Goal: Information Seeking & Learning: Learn about a topic

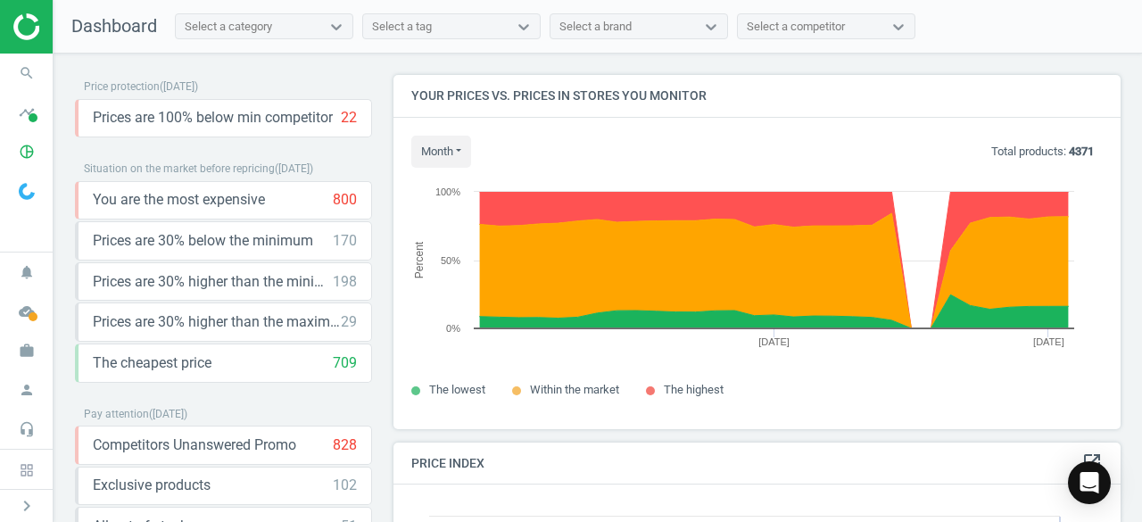
scroll to position [380, 741]
click at [624, 54] on div "Price protection ( [DATE] ) Prices are 100% below min competitor 22 keyboard_ar…" at bounding box center [598, 292] width 1089 height 477
click at [269, 28] on div "Select a category" at bounding box center [228, 27] width 87 height 16
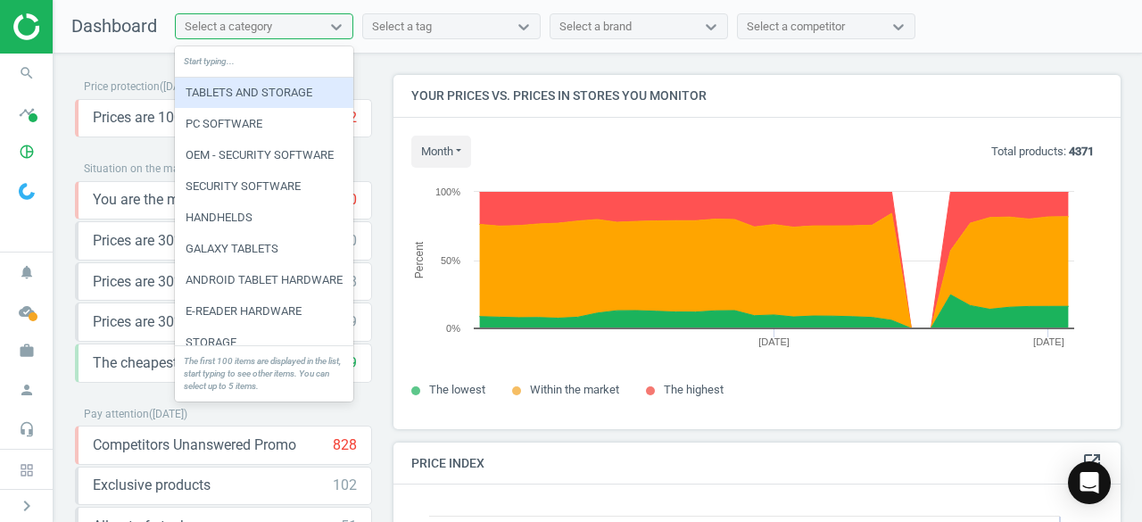
click at [236, 29] on div "Select a category" at bounding box center [228, 27] width 87 height 16
type input "head"
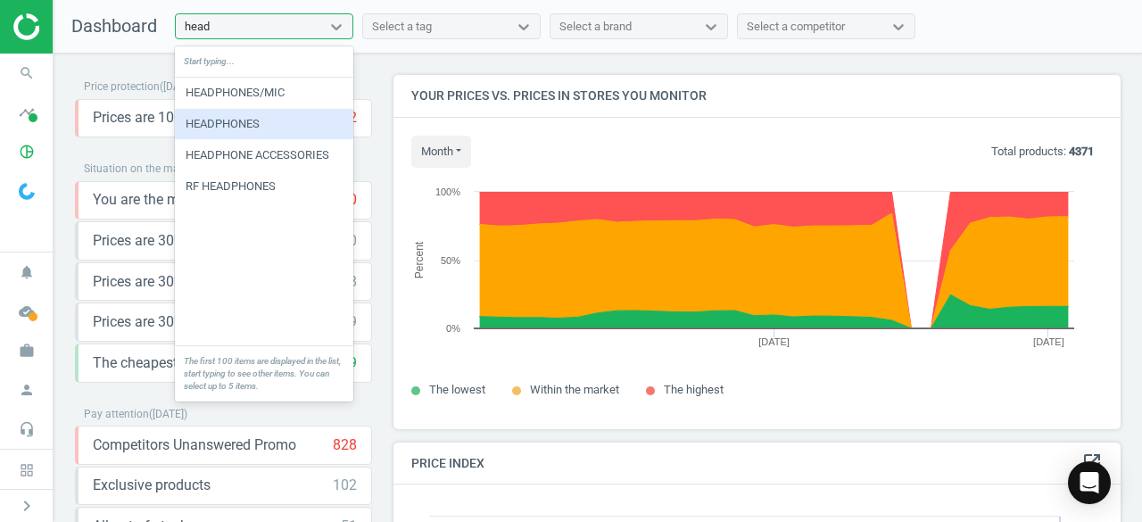
click at [224, 124] on div "HEADPHONES" at bounding box center [264, 124] width 178 height 30
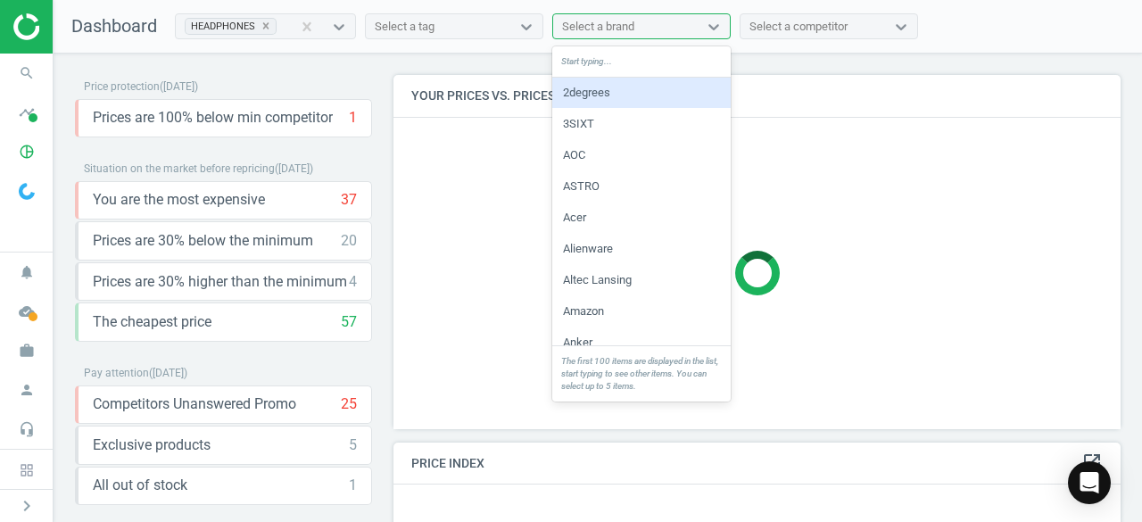
click at [581, 26] on div "Select a brand" at bounding box center [598, 27] width 72 height 16
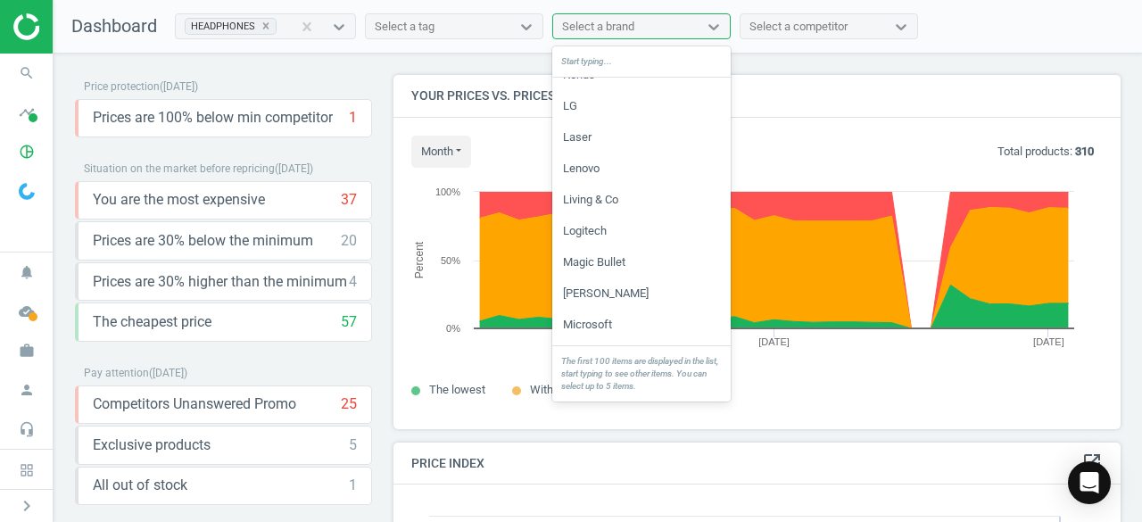
scroll to position [2856, 0]
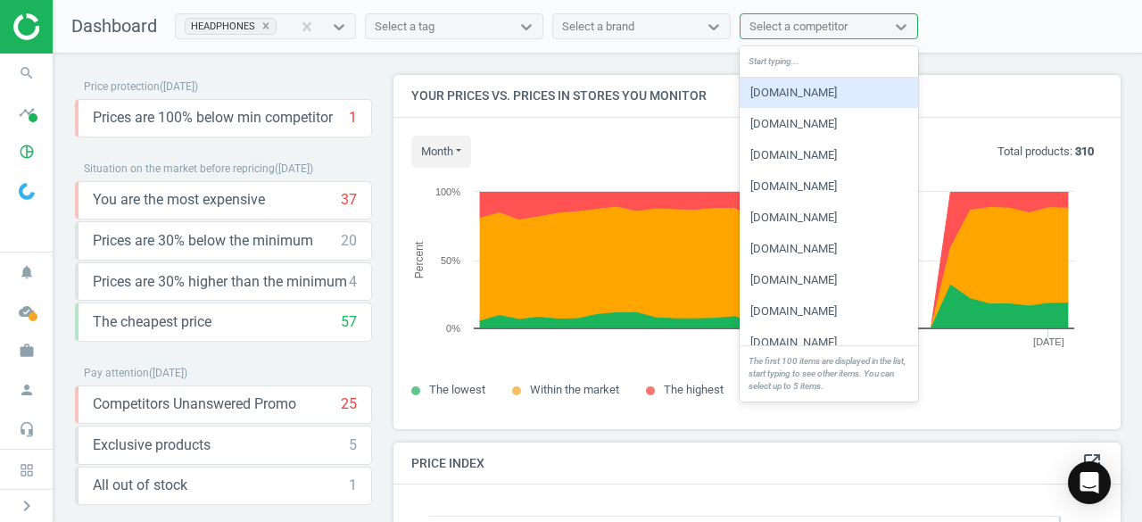
click at [814, 22] on div "Select a competitor" at bounding box center [799, 27] width 98 height 16
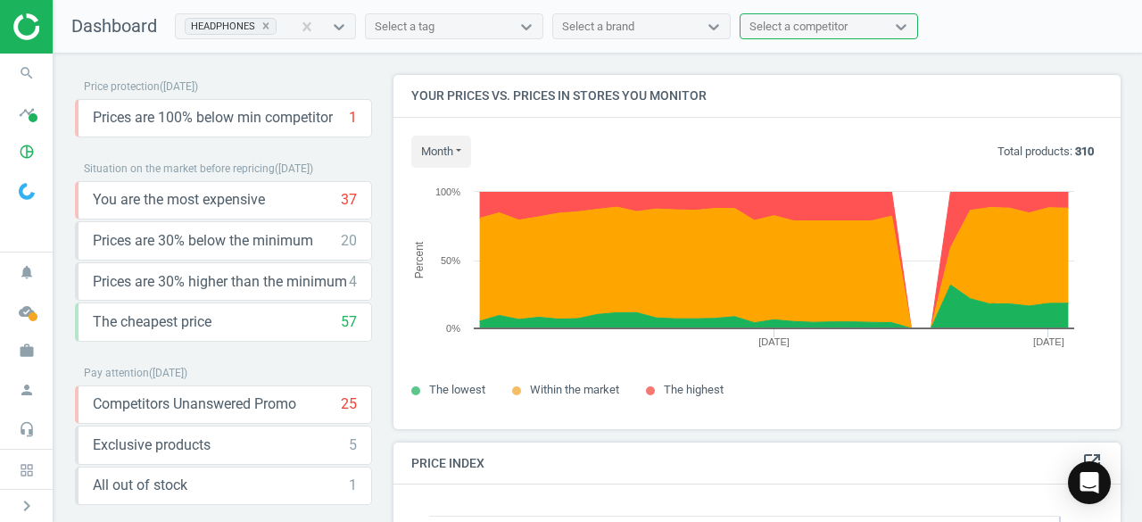
click at [680, 19] on div "Select a brand" at bounding box center [625, 26] width 145 height 23
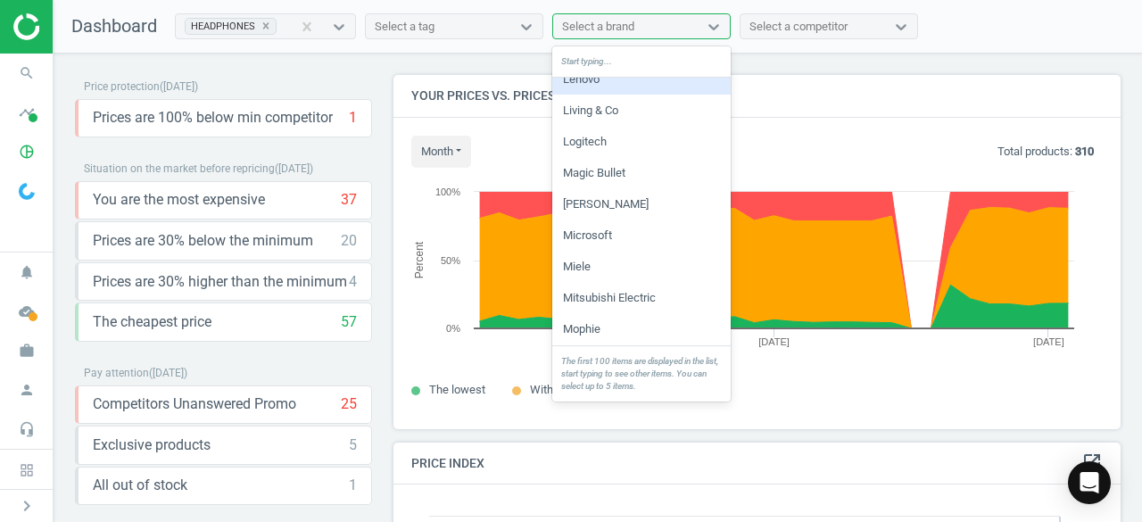
click at [622, 22] on div "Select a brand" at bounding box center [598, 27] width 72 height 16
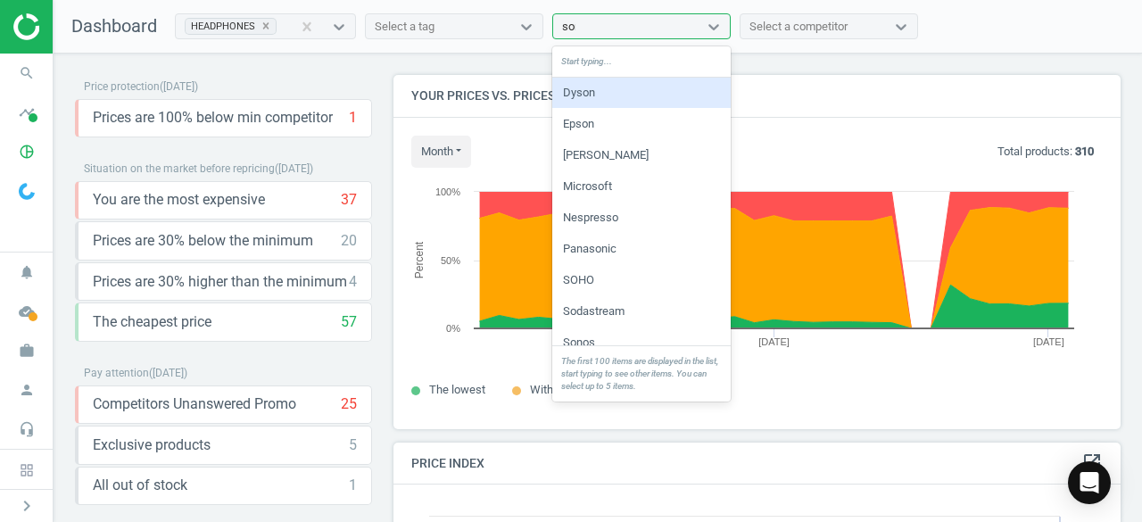
type input "sony"
click at [615, 88] on div "Sony" at bounding box center [641, 93] width 178 height 30
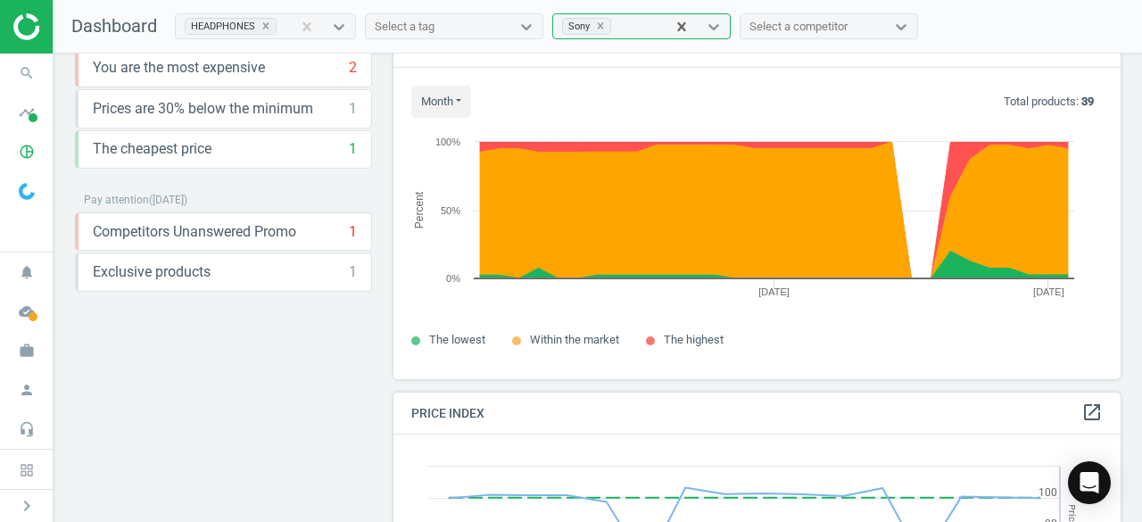
scroll to position [0, 0]
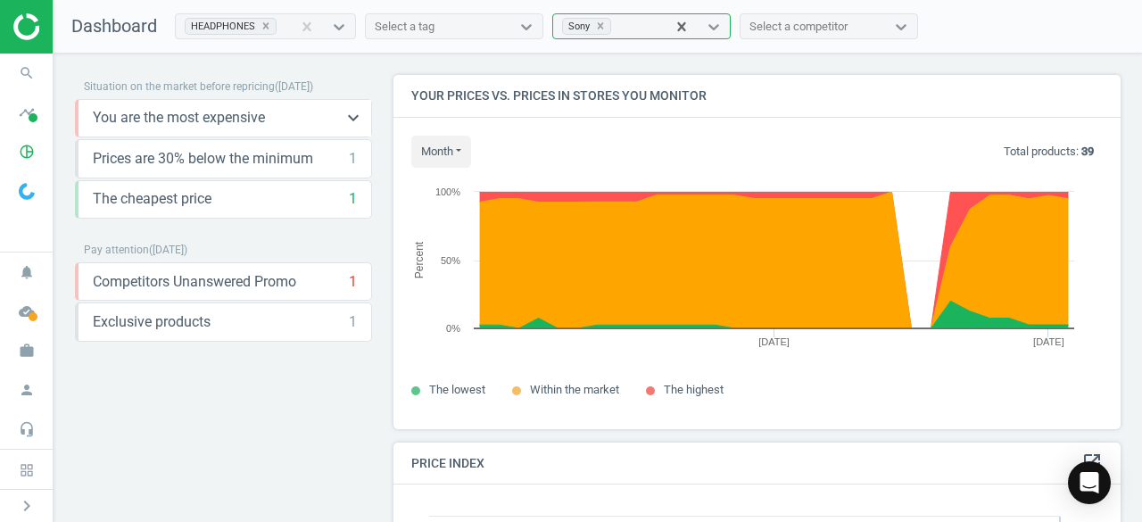
click at [189, 124] on span "You are the most expensive" at bounding box center [179, 118] width 172 height 20
click at [346, 116] on icon "keyboard_arrow_down" at bounding box center [353, 117] width 21 height 21
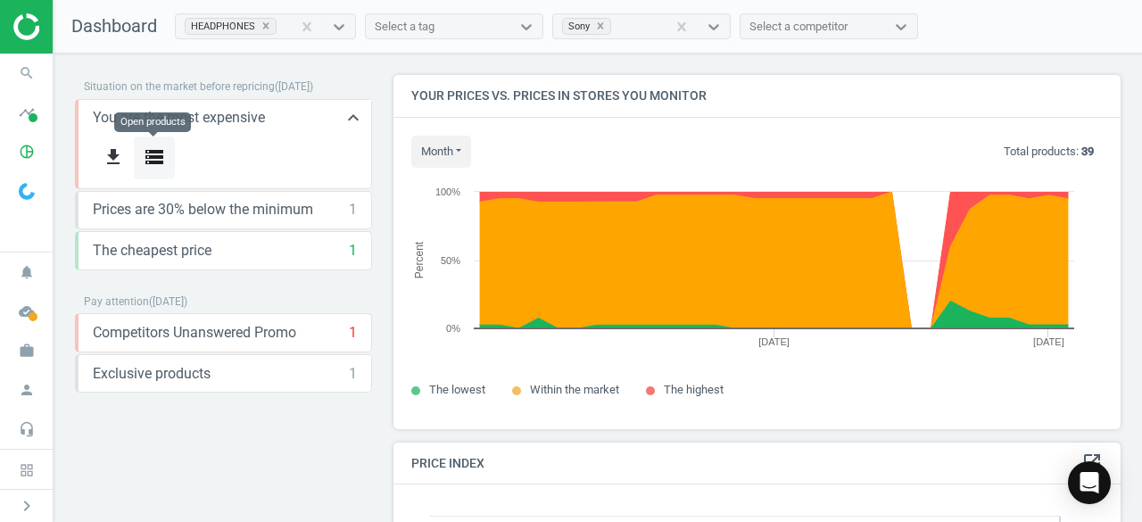
click at [151, 160] on icon "storage" at bounding box center [154, 156] width 21 height 21
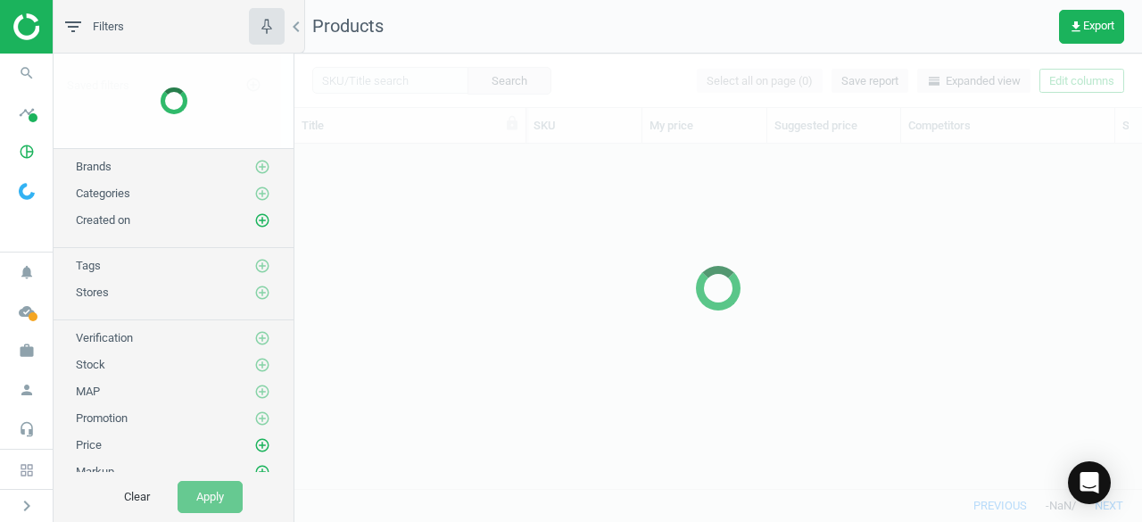
scroll to position [318, 833]
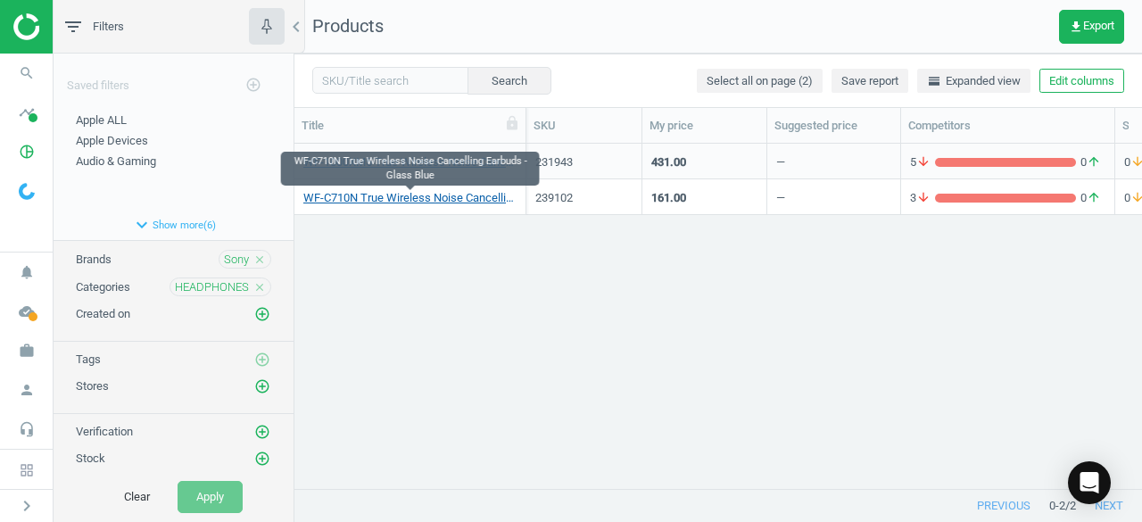
click at [489, 200] on link "WF-C710N True Wireless Noise Cancelling Earbuds - Glass Blue" at bounding box center [409, 198] width 213 height 16
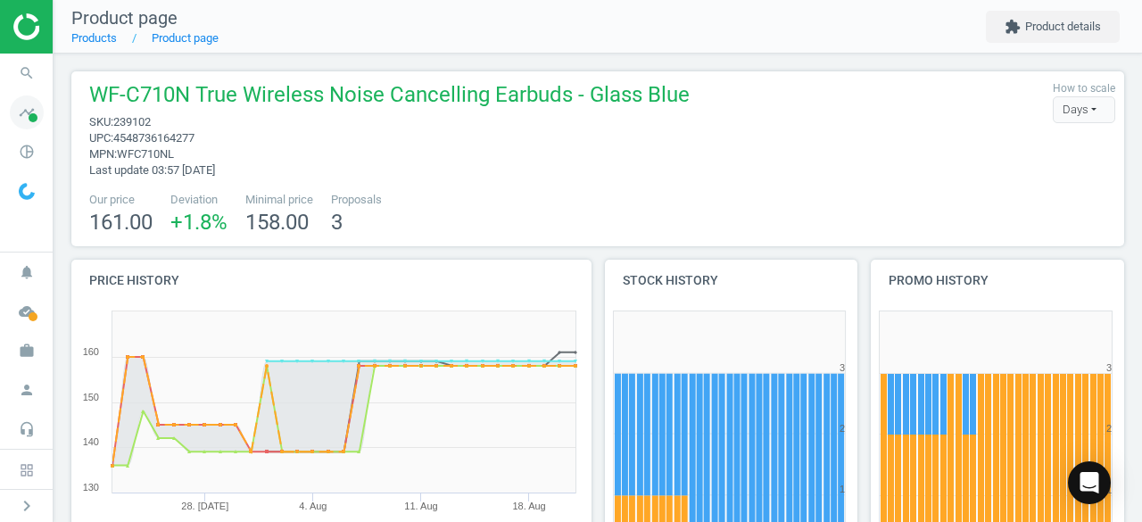
click at [29, 117] on span at bounding box center [33, 117] width 9 height 9
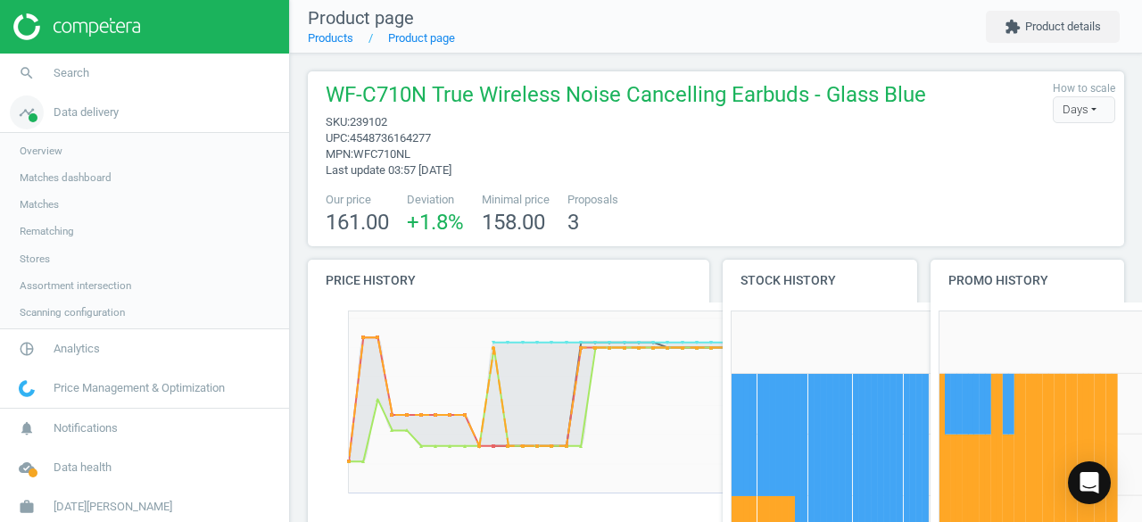
scroll to position [264, 830]
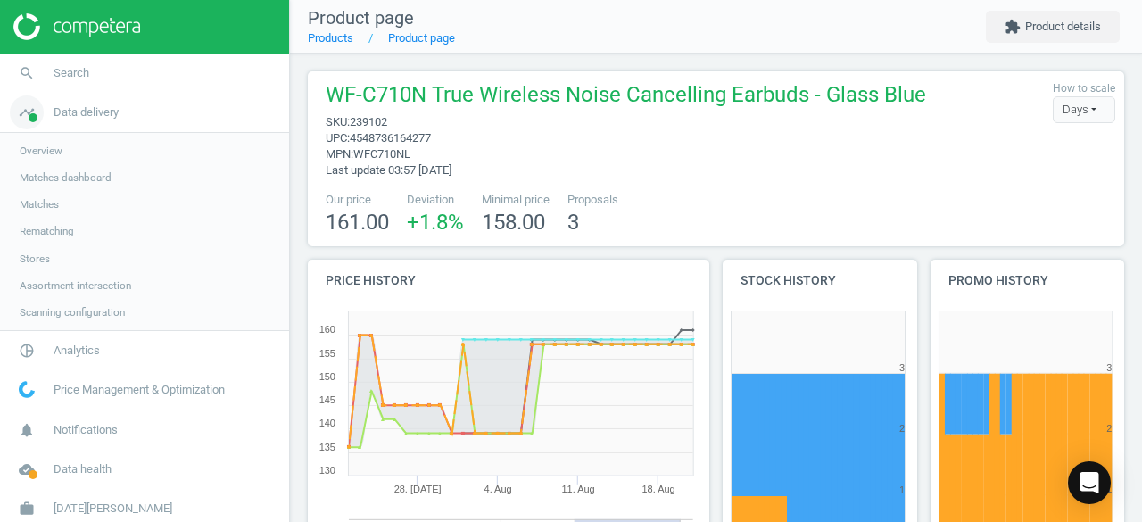
click at [83, 112] on span "Data delivery" at bounding box center [86, 112] width 65 height 16
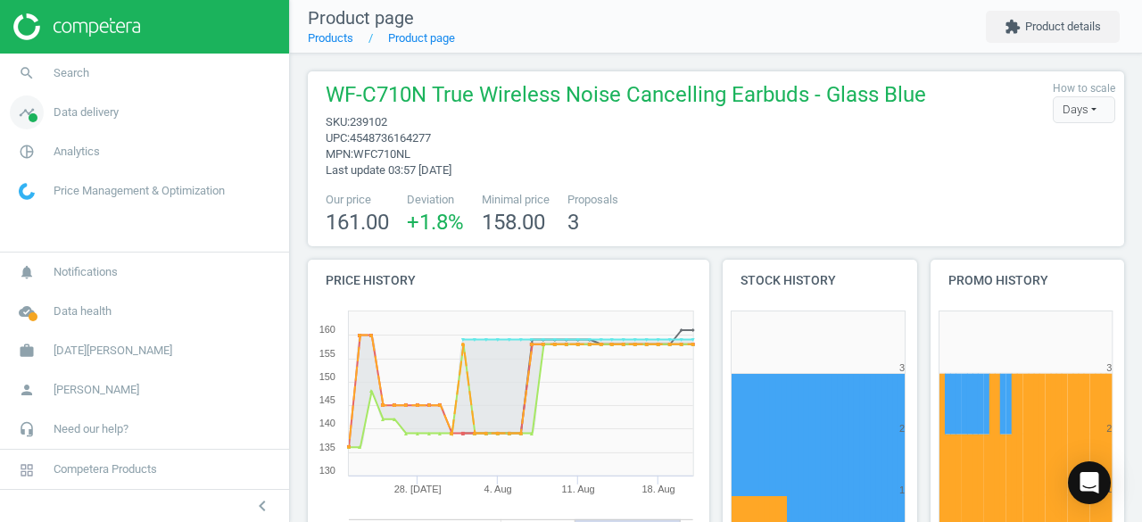
click at [36, 112] on icon "timeline" at bounding box center [27, 112] width 34 height 34
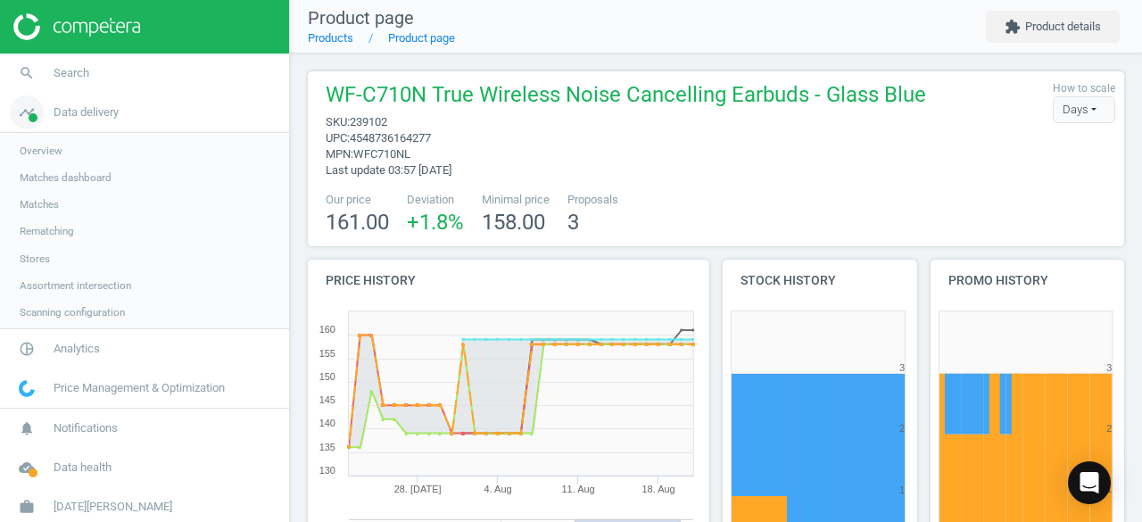
click at [36, 112] on icon "timeline" at bounding box center [27, 112] width 34 height 34
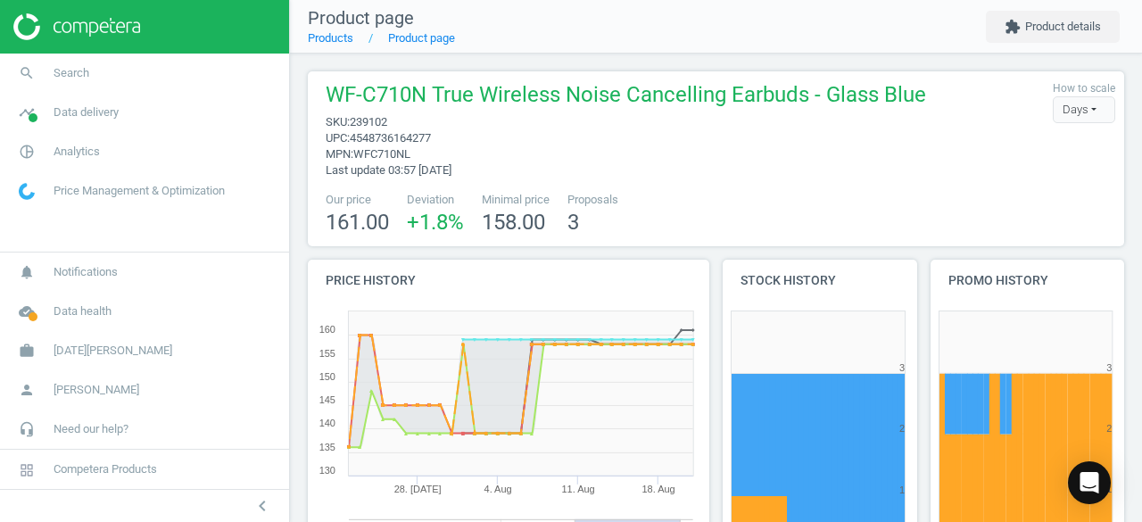
click at [91, 185] on span "Price Management & Optimization" at bounding box center [139, 191] width 171 height 16
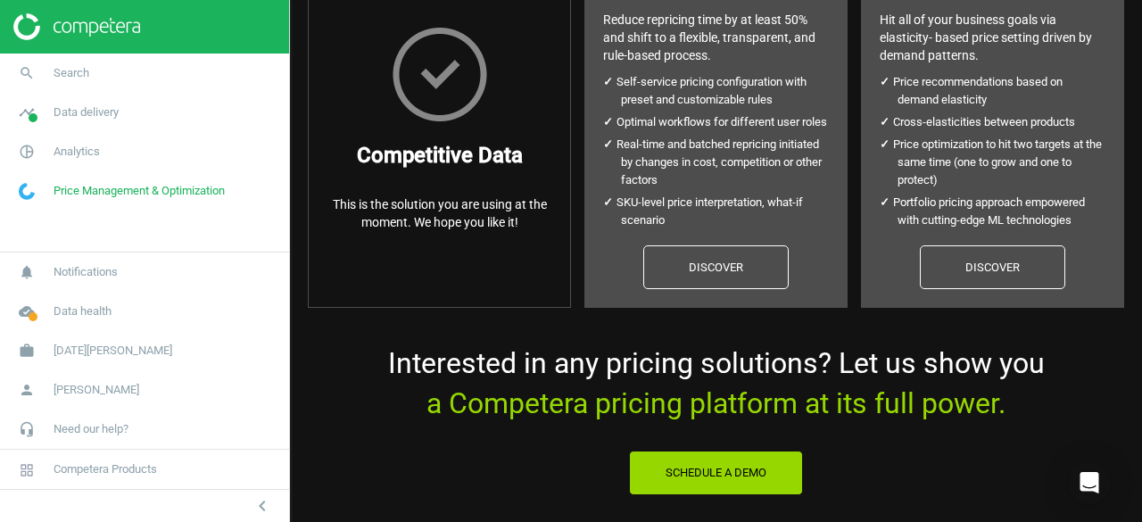
scroll to position [230, 0]
click at [72, 161] on link "pie_chart_outlined Analytics" at bounding box center [144, 151] width 289 height 39
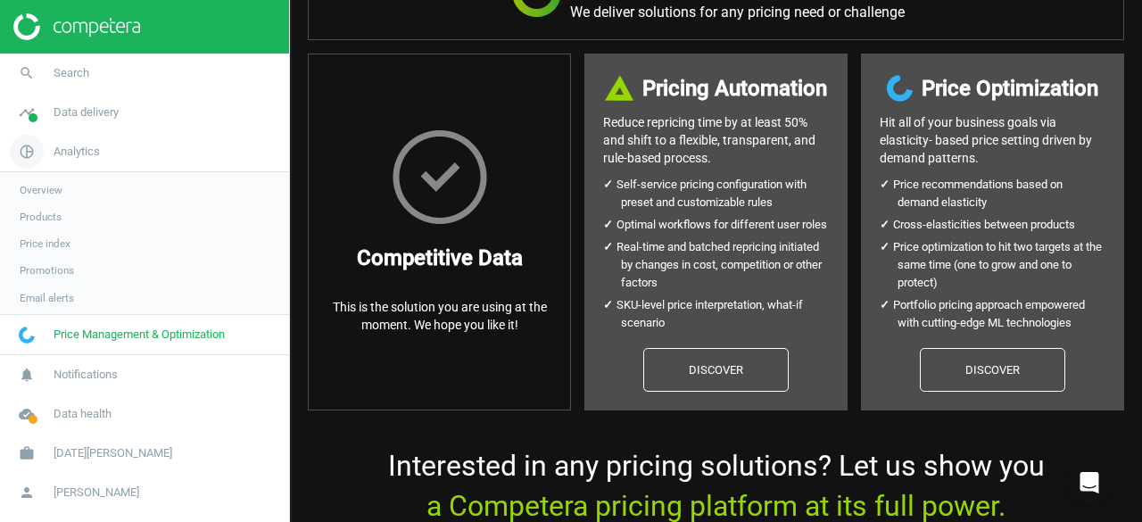
scroll to position [129, 0]
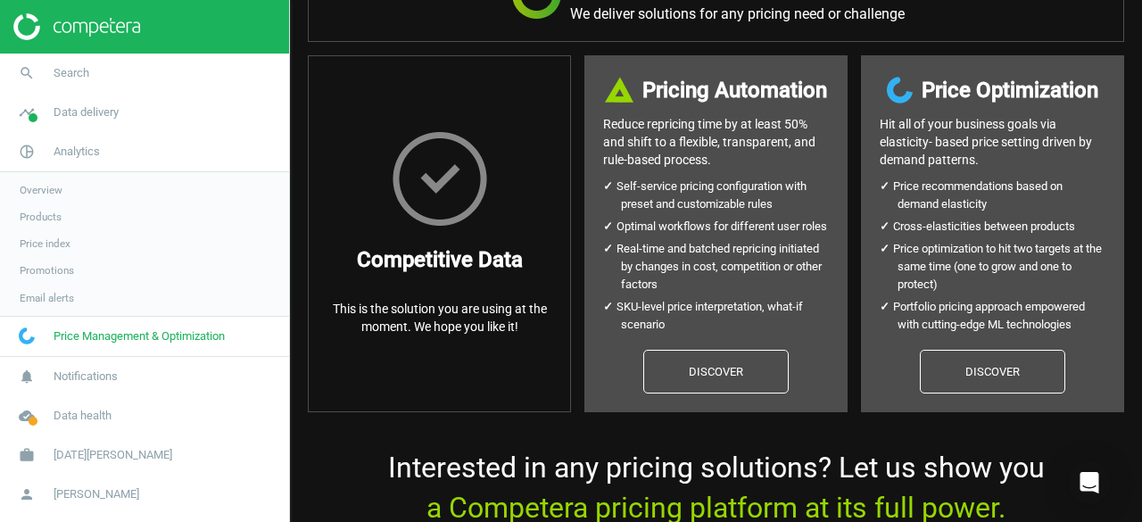
click at [48, 217] on span "Products" at bounding box center [41, 217] width 42 height 14
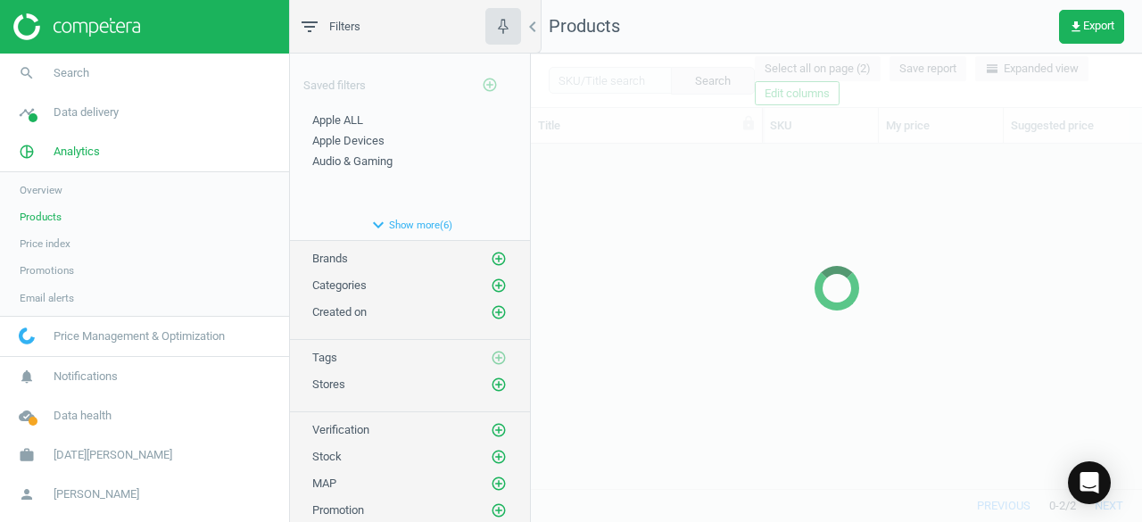
scroll to position [318, 597]
click at [48, 187] on span "Overview" at bounding box center [41, 190] width 43 height 14
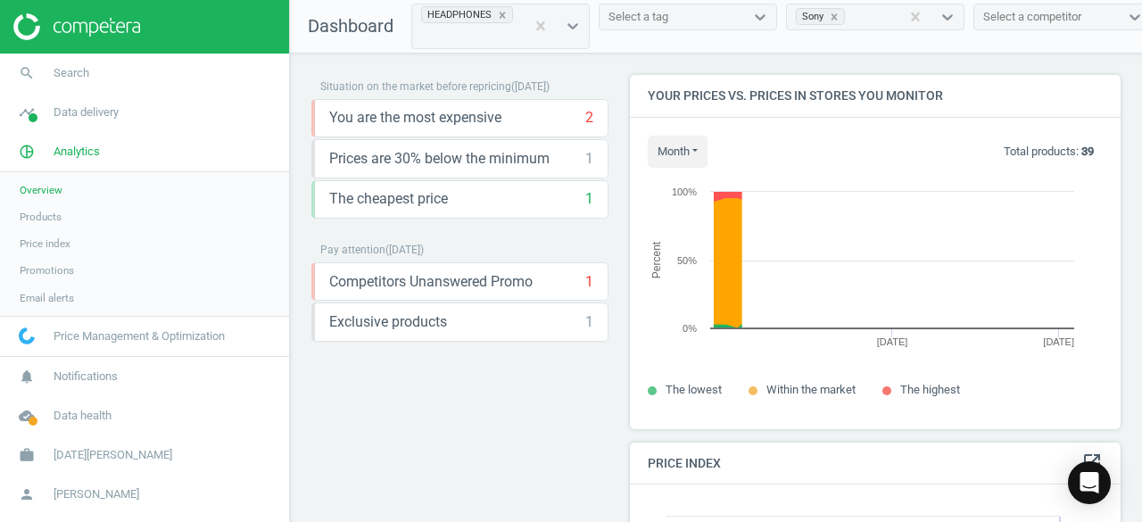
scroll to position [437, 504]
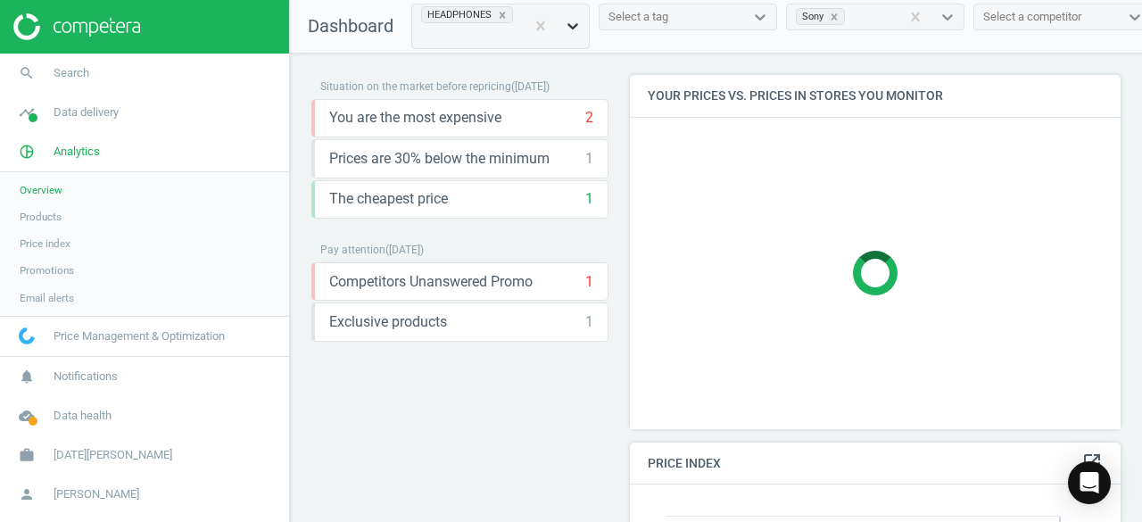
click at [578, 28] on icon at bounding box center [573, 26] width 18 height 18
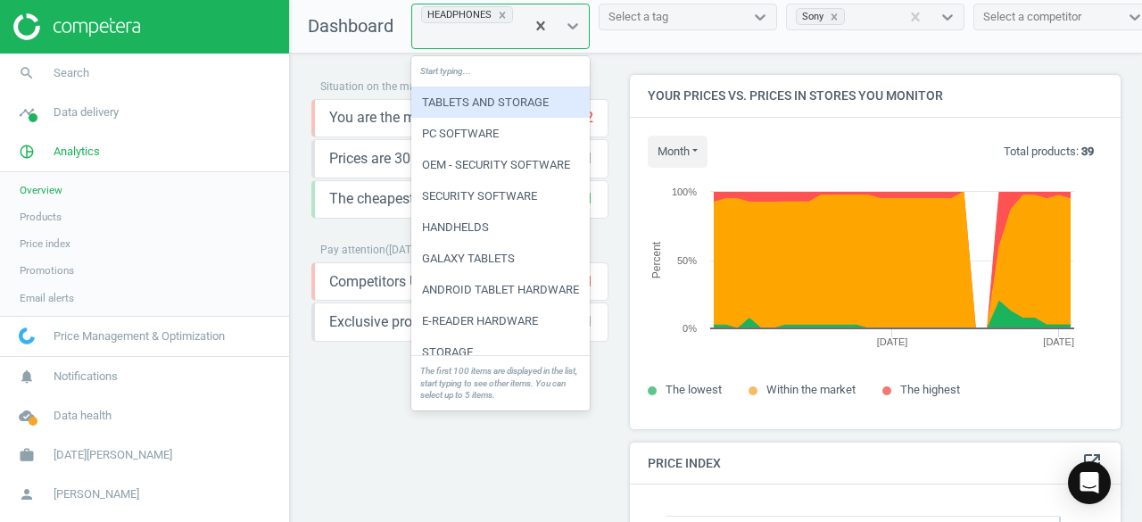
click at [523, 73] on div "Start typing..." at bounding box center [500, 71] width 178 height 31
type input "portable"
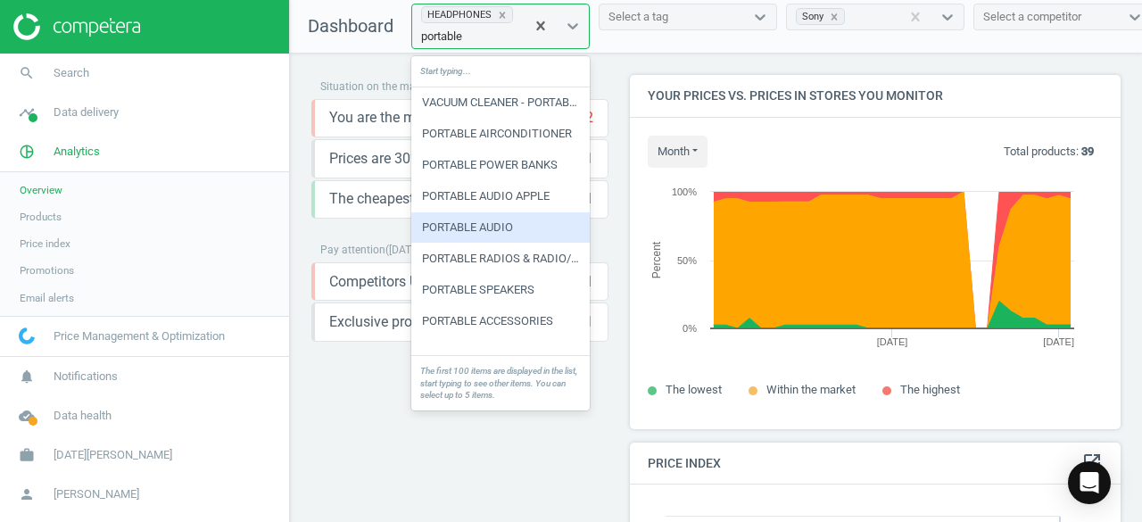
click at [518, 222] on div "PORTABLE AUDIO" at bounding box center [500, 227] width 178 height 30
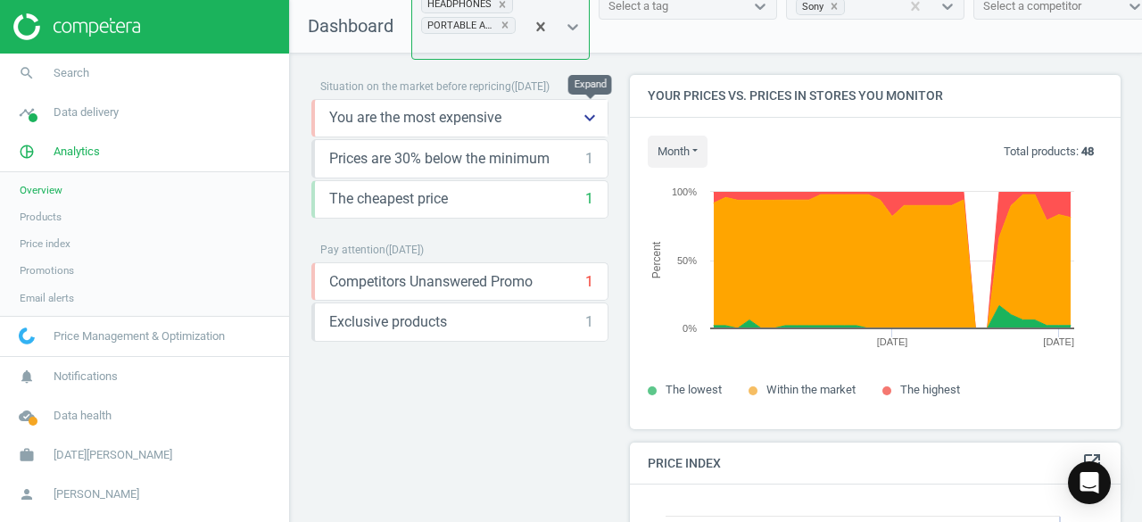
click at [585, 115] on icon "keyboard_arrow_down" at bounding box center [589, 117] width 21 height 21
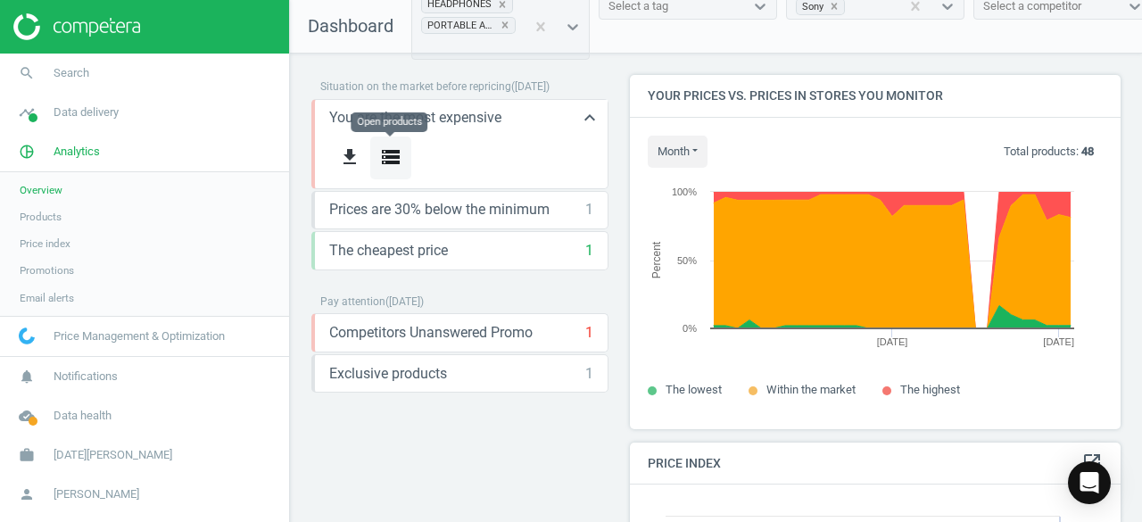
click at [384, 162] on icon "storage" at bounding box center [390, 156] width 21 height 21
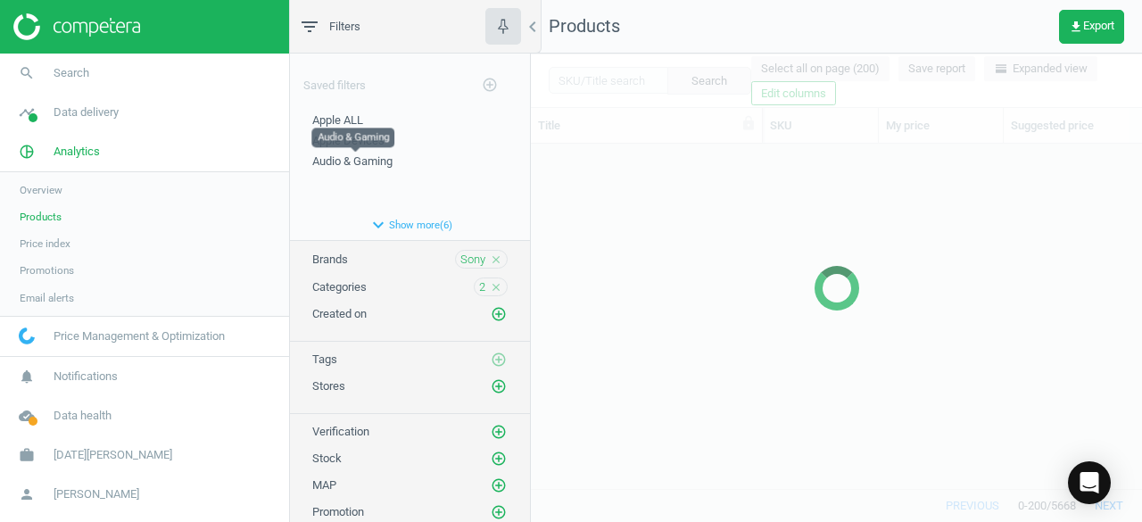
scroll to position [318, 597]
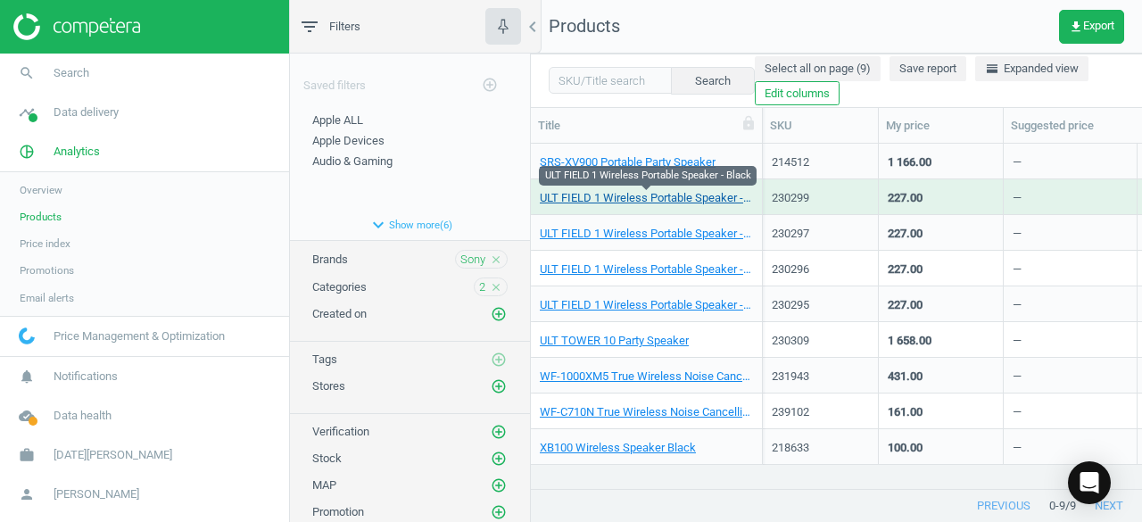
click at [660, 195] on link "ULT FIELD 1 Wireless Portable Speaker - Black" at bounding box center [646, 198] width 213 height 16
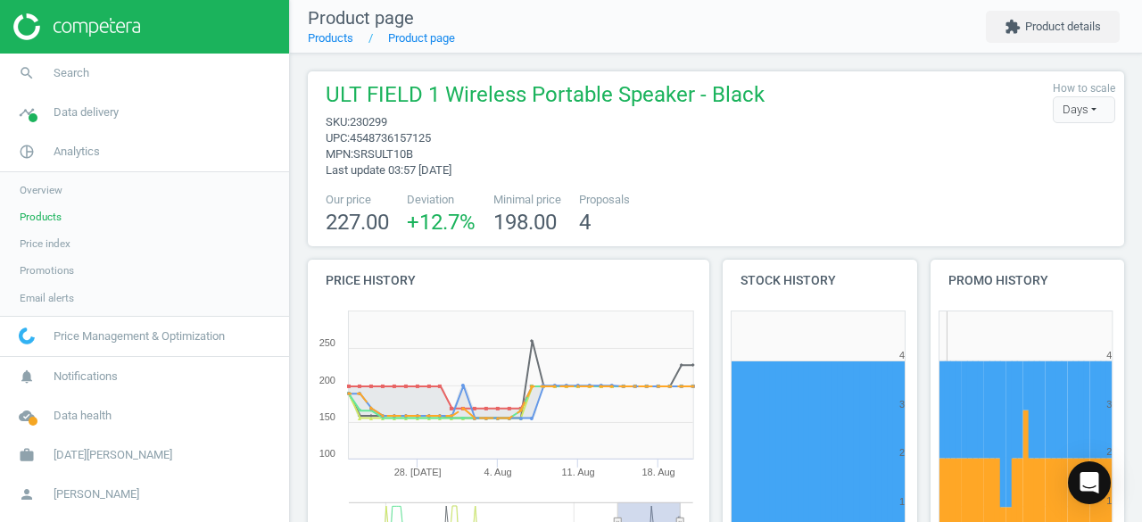
click at [1082, 112] on div "Days" at bounding box center [1084, 109] width 62 height 27
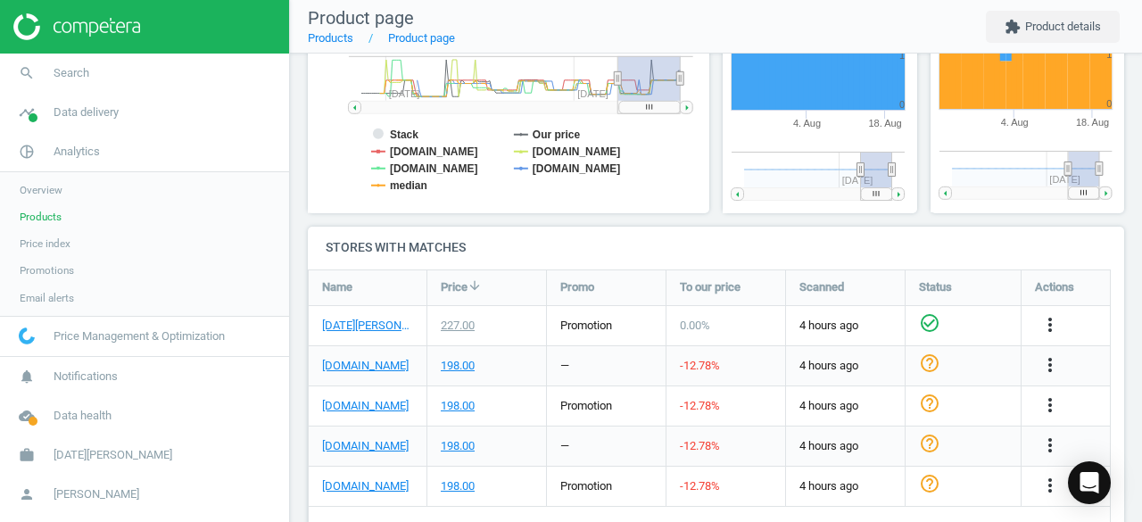
scroll to position [114, 0]
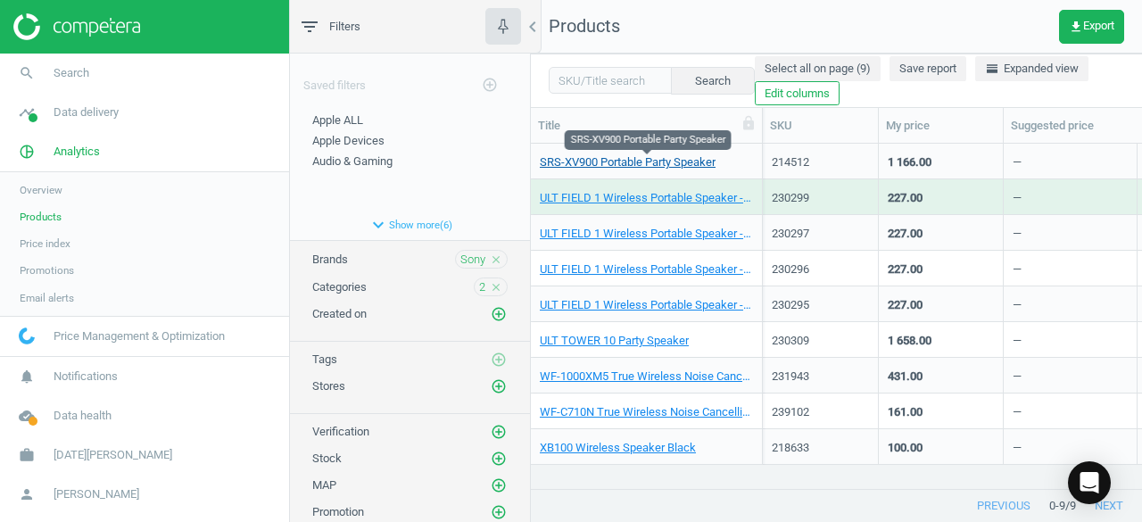
click at [635, 165] on link "SRS-XV900 Portable Party Speaker" at bounding box center [628, 162] width 176 height 16
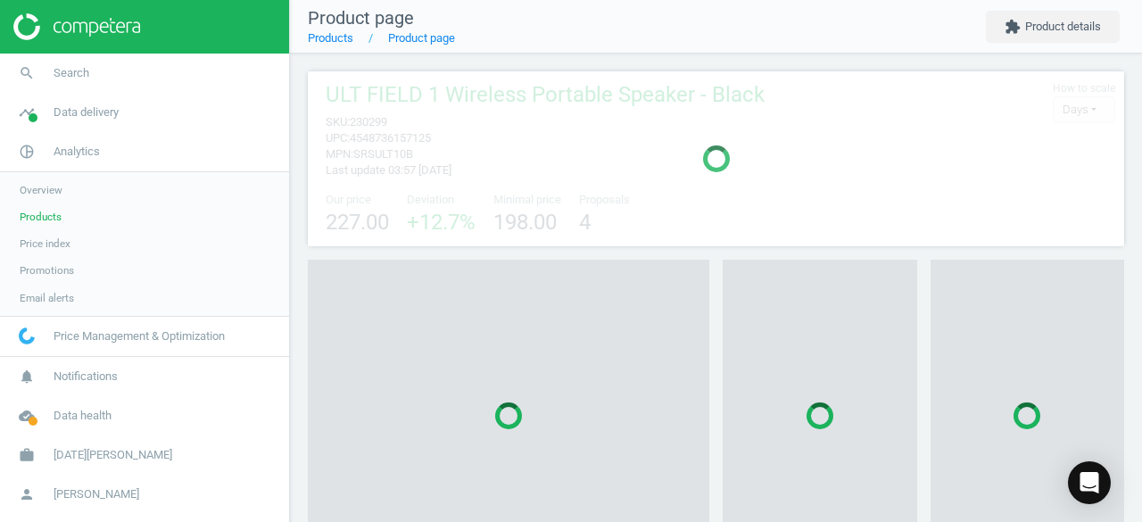
scroll to position [9, 9]
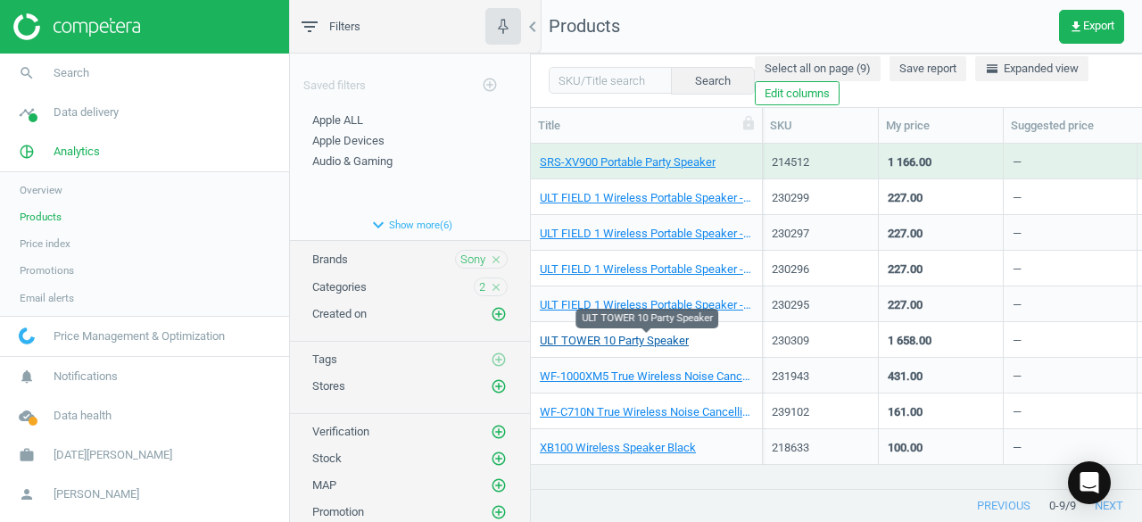
click at [665, 339] on link "ULT TOWER 10 Party Speaker" at bounding box center [614, 341] width 149 height 16
